Goal: Information Seeking & Learning: Learn about a topic

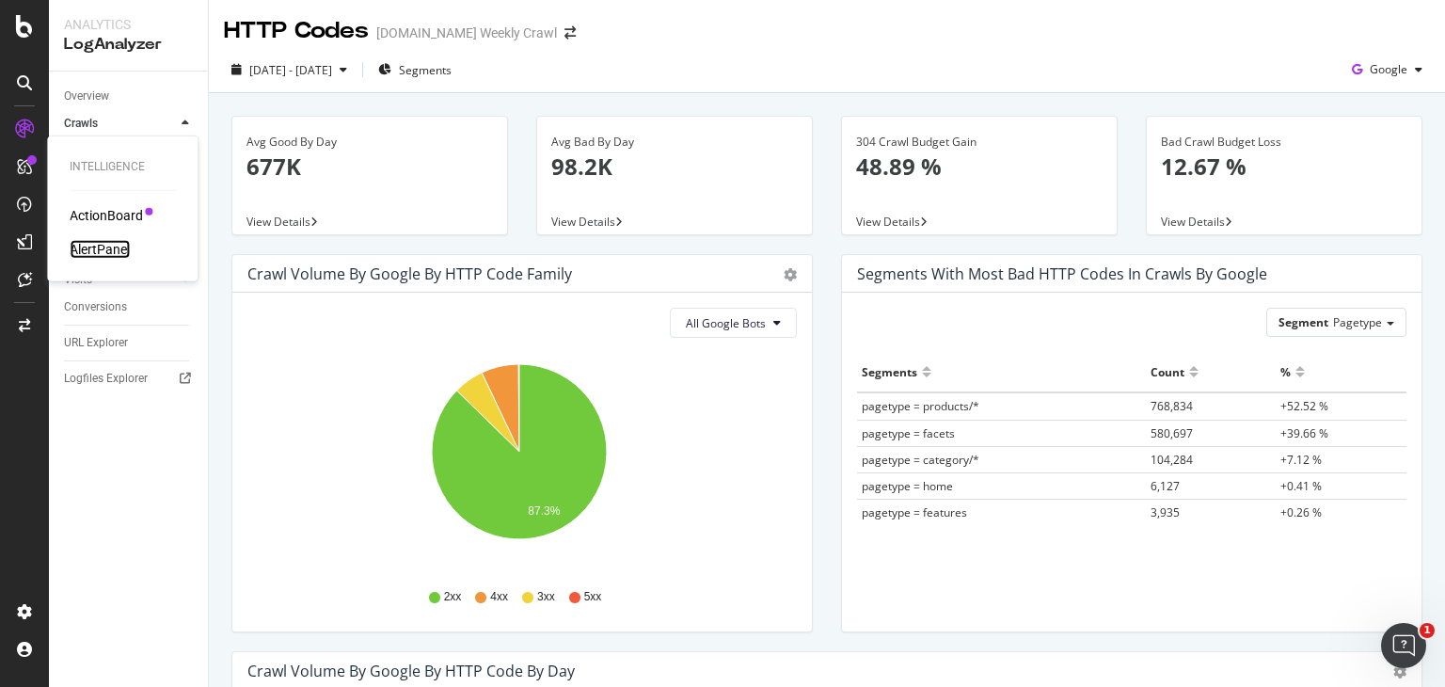
click at [81, 249] on div "AlertPanel" at bounding box center [100, 249] width 60 height 19
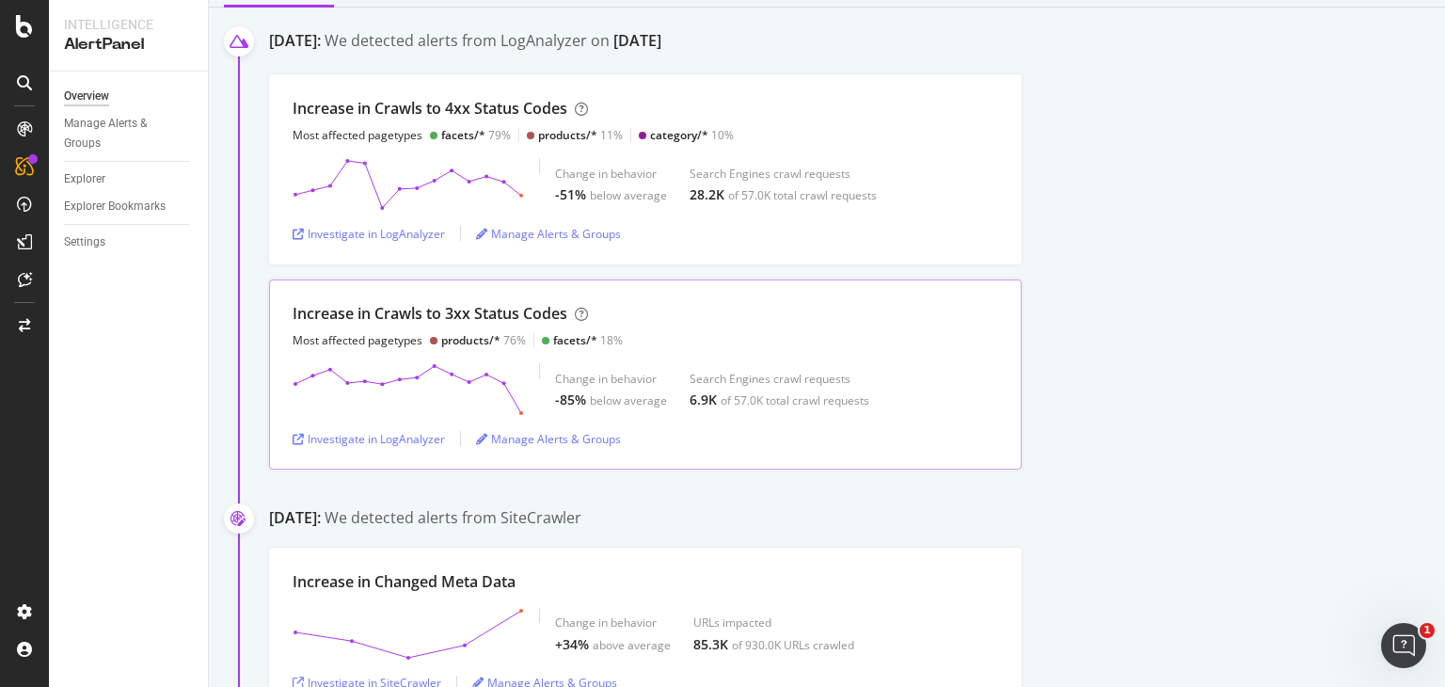
scroll to position [188, 0]
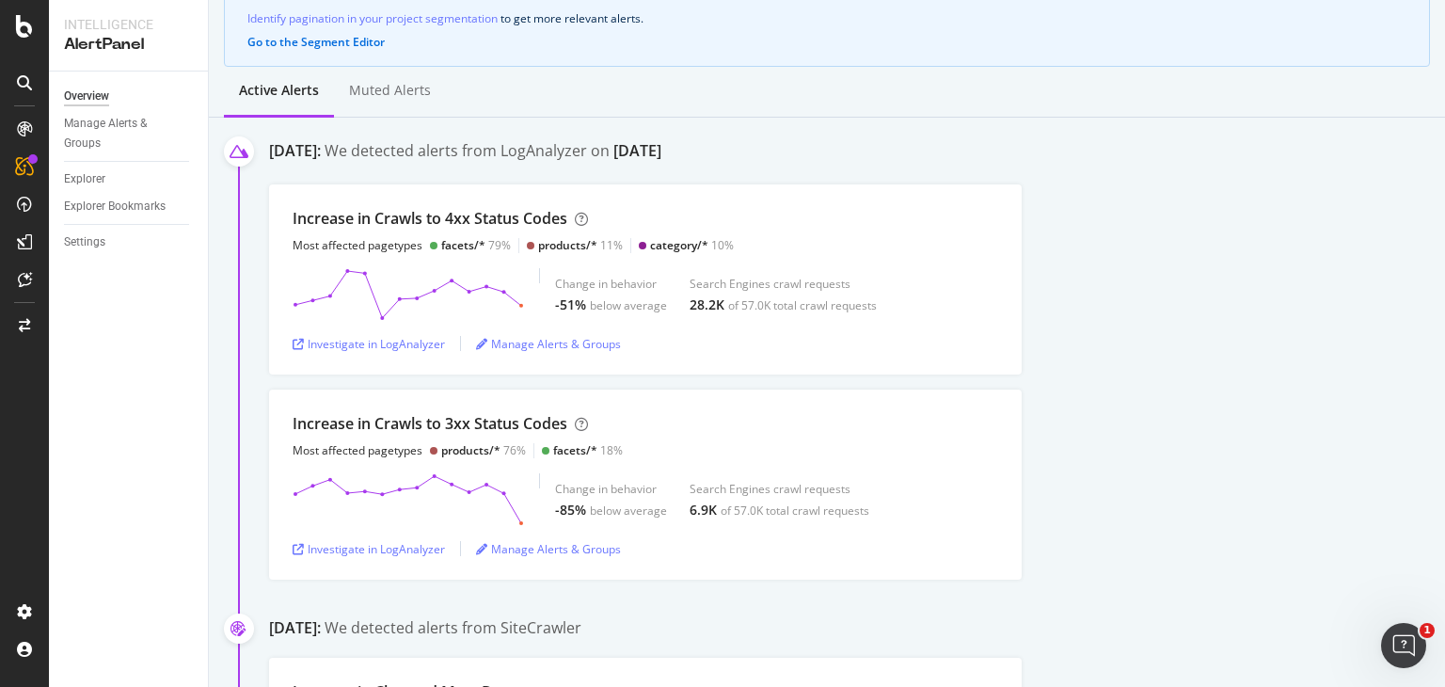
click at [1148, 211] on div "Increase in Crawls to 4xx Status Codes Most affected pagetypes facets/* 79% pro…" at bounding box center [857, 279] width 1176 height 190
click at [309, 352] on div "Investigate in LogAnalyzer" at bounding box center [369, 343] width 152 height 28
